Goal: Information Seeking & Learning: Learn about a topic

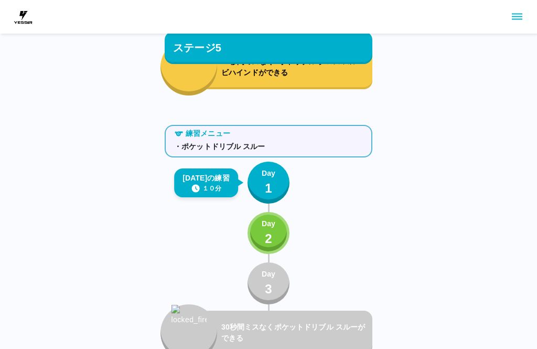
scroll to position [3992, 0]
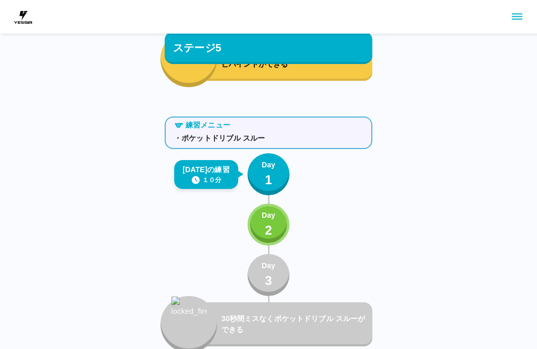
click at [282, 172] on button "Day 1" at bounding box center [268, 174] width 42 height 42
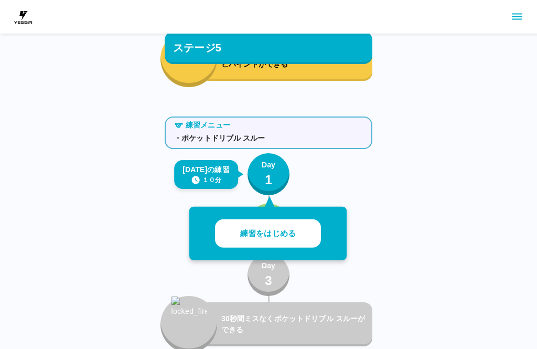
click at [280, 233] on p "練習をはじめる" at bounding box center [268, 234] width 56 height 12
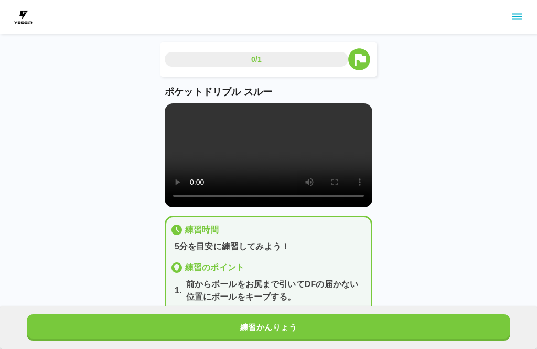
click at [184, 134] on video at bounding box center [269, 155] width 208 height 104
click at [181, 119] on video at bounding box center [269, 155] width 208 height 104
click at [178, 117] on video at bounding box center [269, 155] width 208 height 104
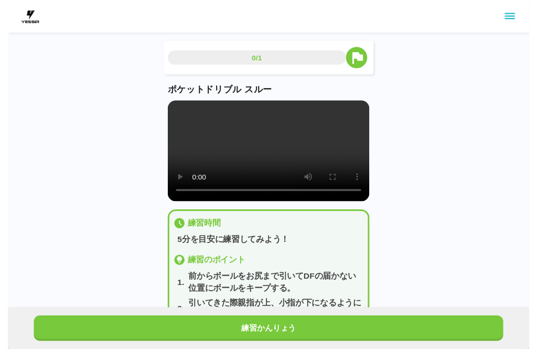
scroll to position [10, 0]
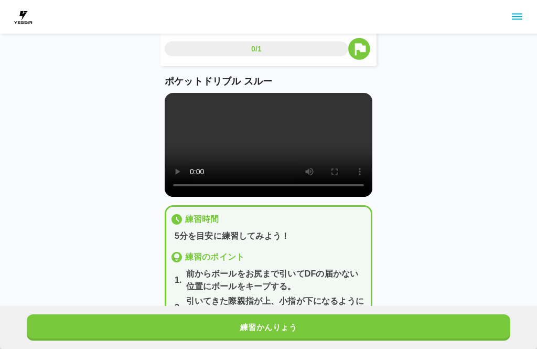
click at [169, 104] on video at bounding box center [269, 145] width 208 height 104
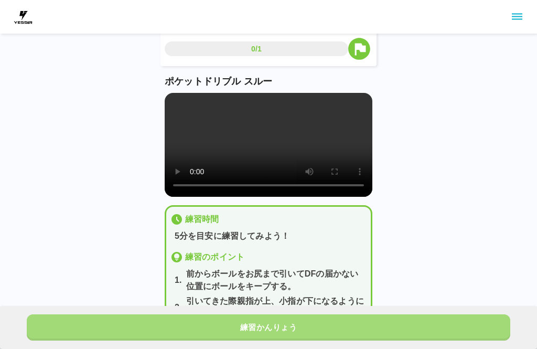
click at [430, 328] on button "練習かんりょう" at bounding box center [268, 327] width 483 height 26
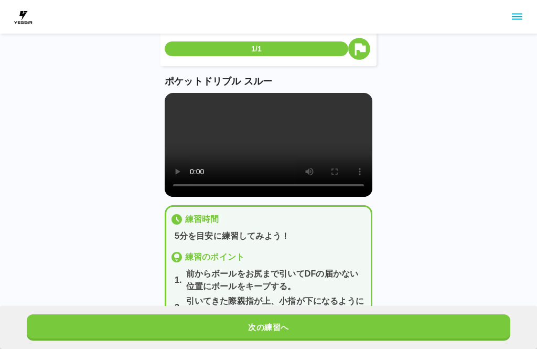
scroll to position [0, 0]
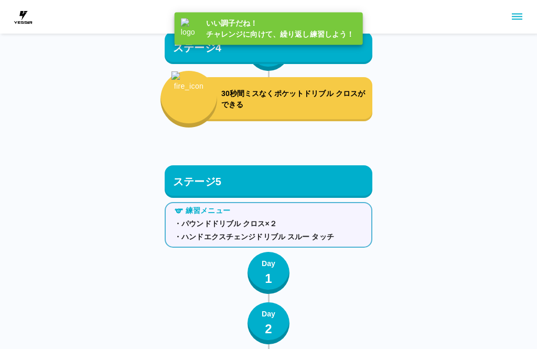
scroll to position [3992, 0]
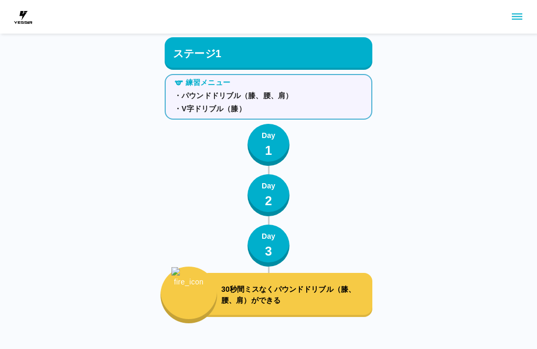
click at [512, 20] on icon "sidemenu" at bounding box center [517, 16] width 13 height 13
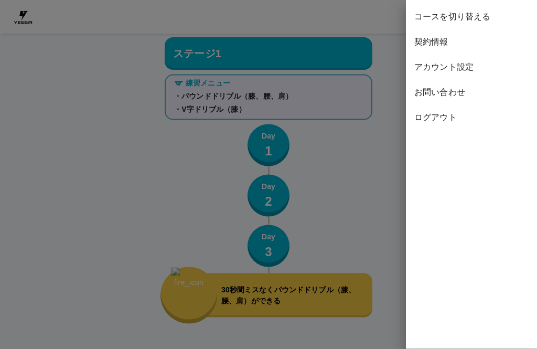
scroll to position [9, 0]
click at [423, 120] on span "ログアウト" at bounding box center [471, 117] width 114 height 13
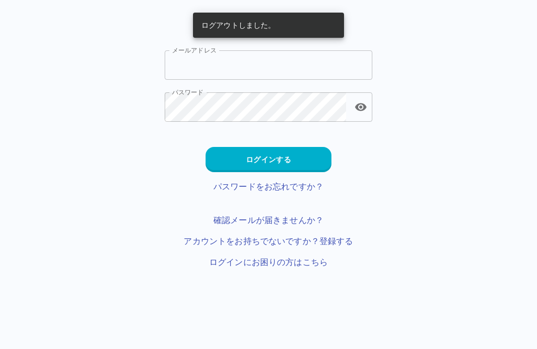
click at [248, 70] on input "メールアドレス" at bounding box center [269, 64] width 208 height 29
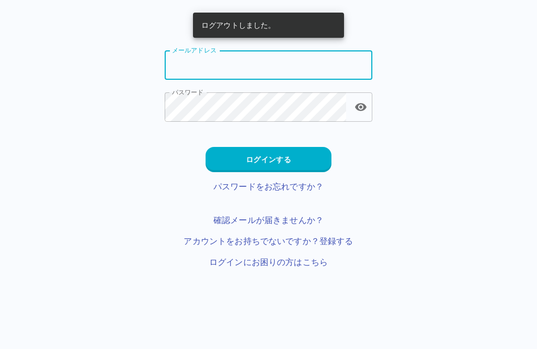
click at [294, 67] on input "メールアドレス" at bounding box center [269, 64] width 208 height 29
type input "**********"
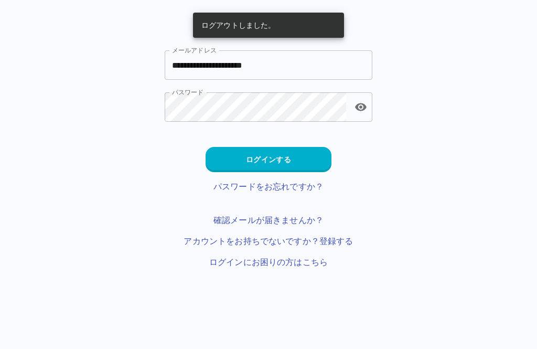
click at [303, 156] on button "ログインする" at bounding box center [269, 159] width 126 height 25
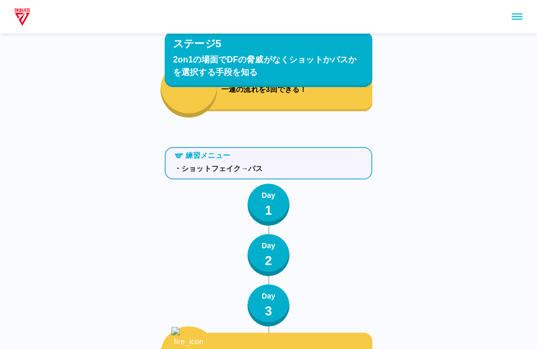
scroll to position [3002, 0]
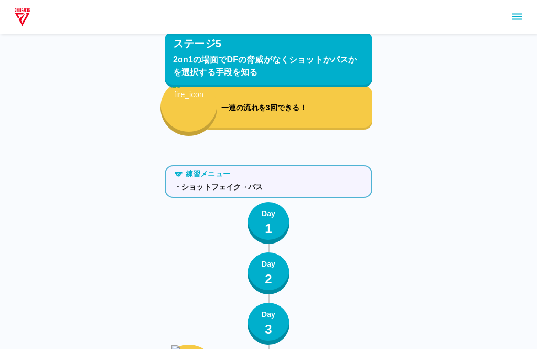
click at [268, 229] on p "1" at bounding box center [268, 228] width 7 height 19
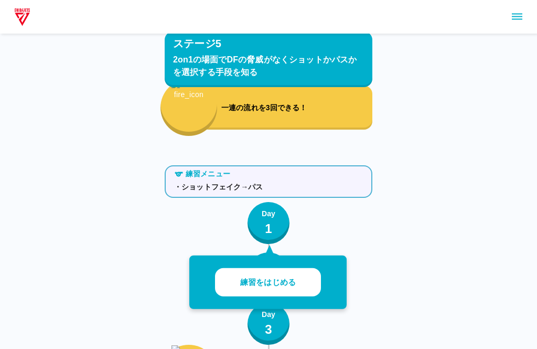
click at [282, 275] on button "練習をはじめる" at bounding box center [268, 282] width 106 height 29
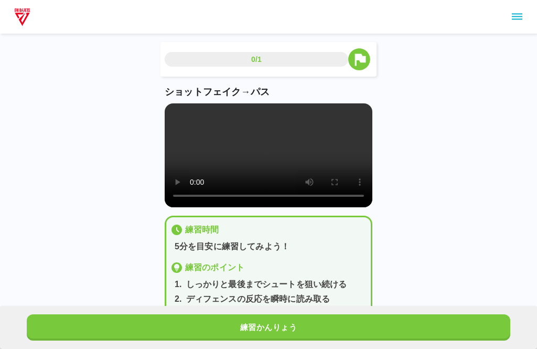
click at [165, 103] on div "ショットフェイク→パス" at bounding box center [269, 146] width 208 height 122
click at [170, 114] on video at bounding box center [269, 155] width 208 height 104
click at [169, 111] on video at bounding box center [269, 155] width 208 height 104
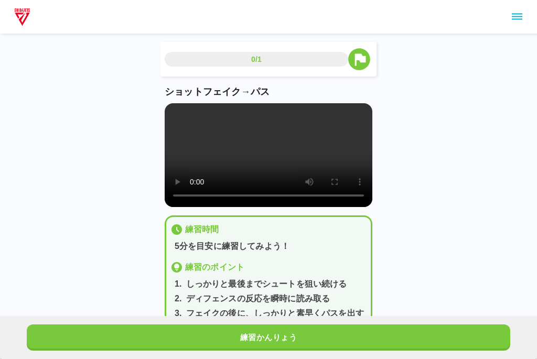
click at [171, 109] on video at bounding box center [269, 155] width 208 height 104
